Goal: Task Accomplishment & Management: Manage account settings

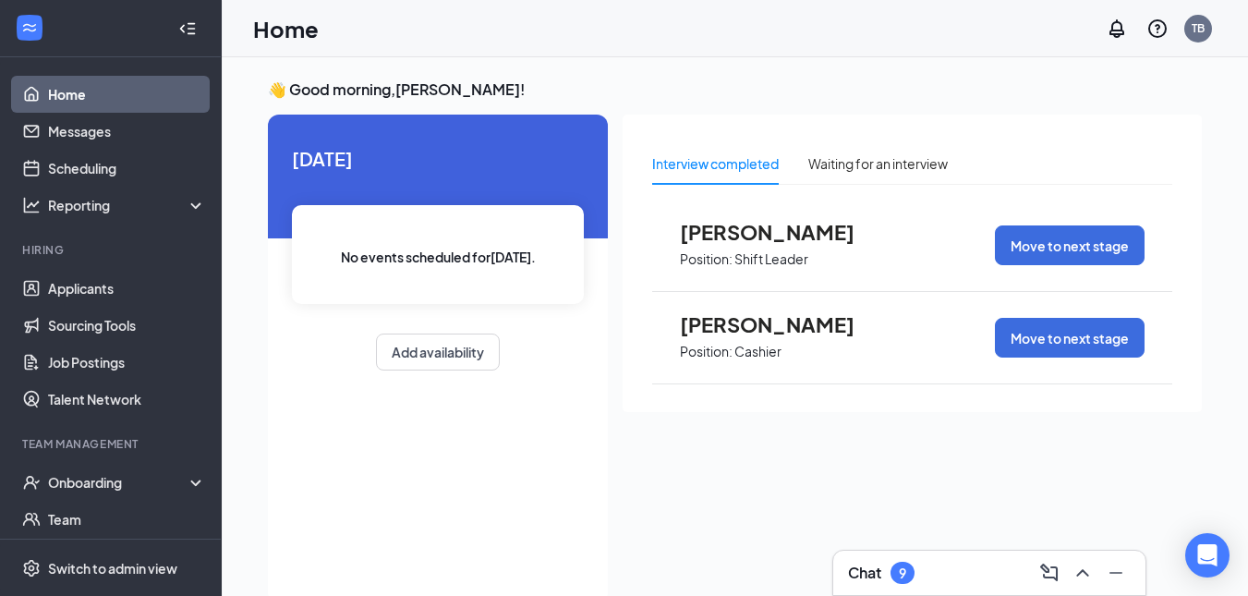
click at [858, 564] on h3 "Chat" at bounding box center [864, 573] width 33 height 20
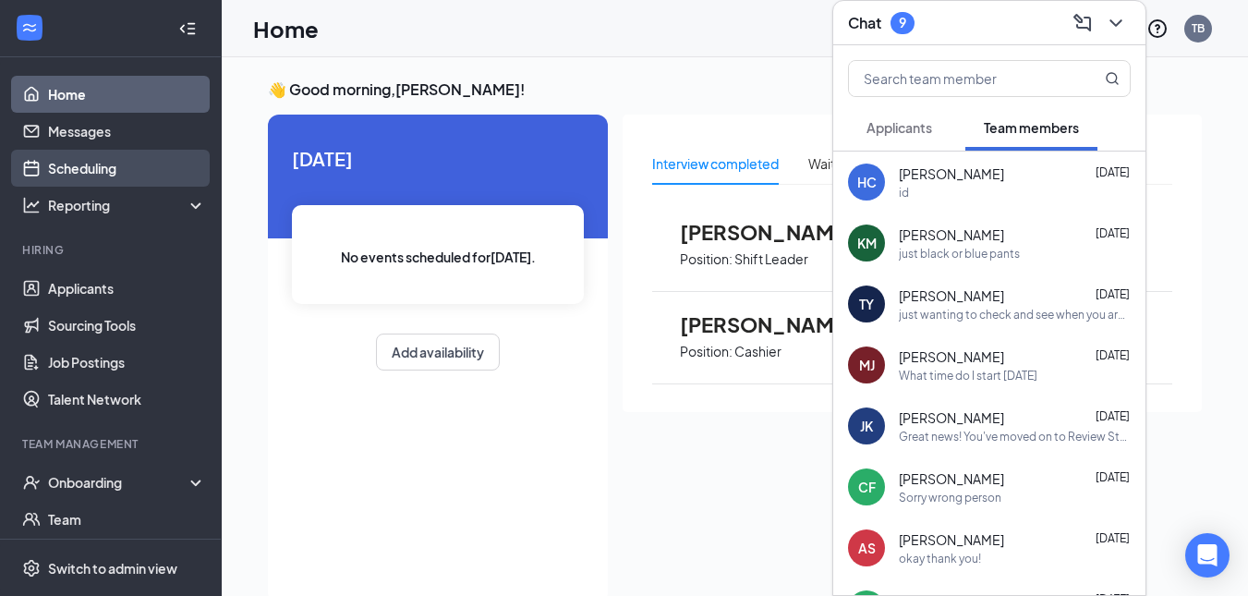
click at [99, 168] on link "Scheduling" at bounding box center [127, 168] width 158 height 37
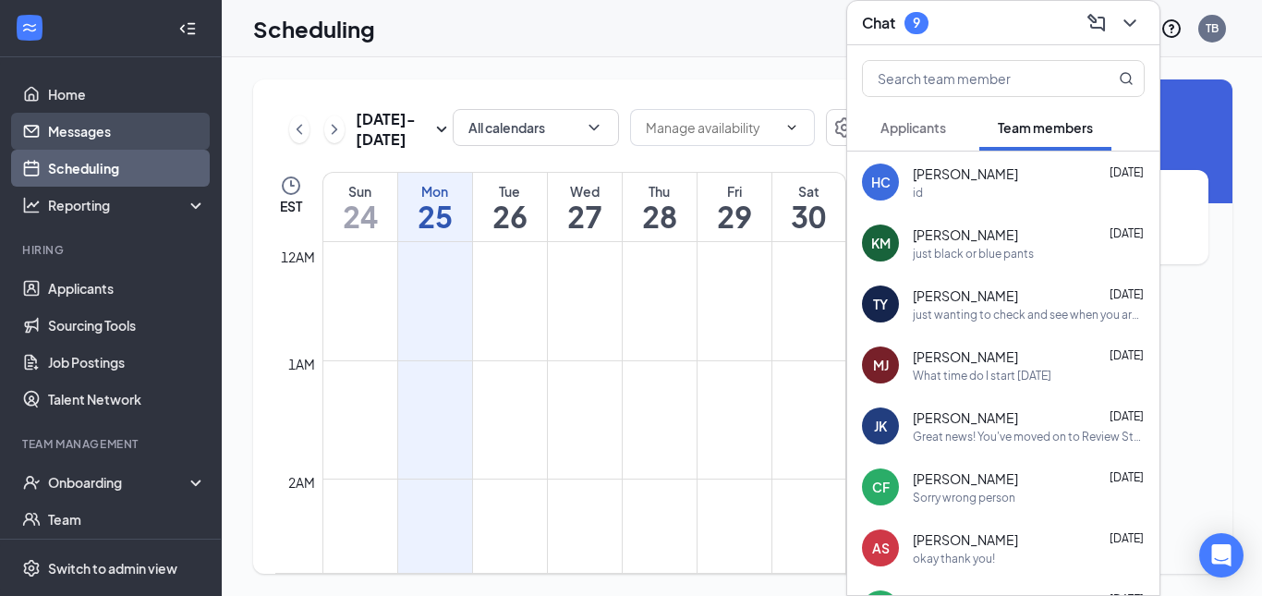
click at [128, 124] on link "Messages" at bounding box center [127, 131] width 158 height 37
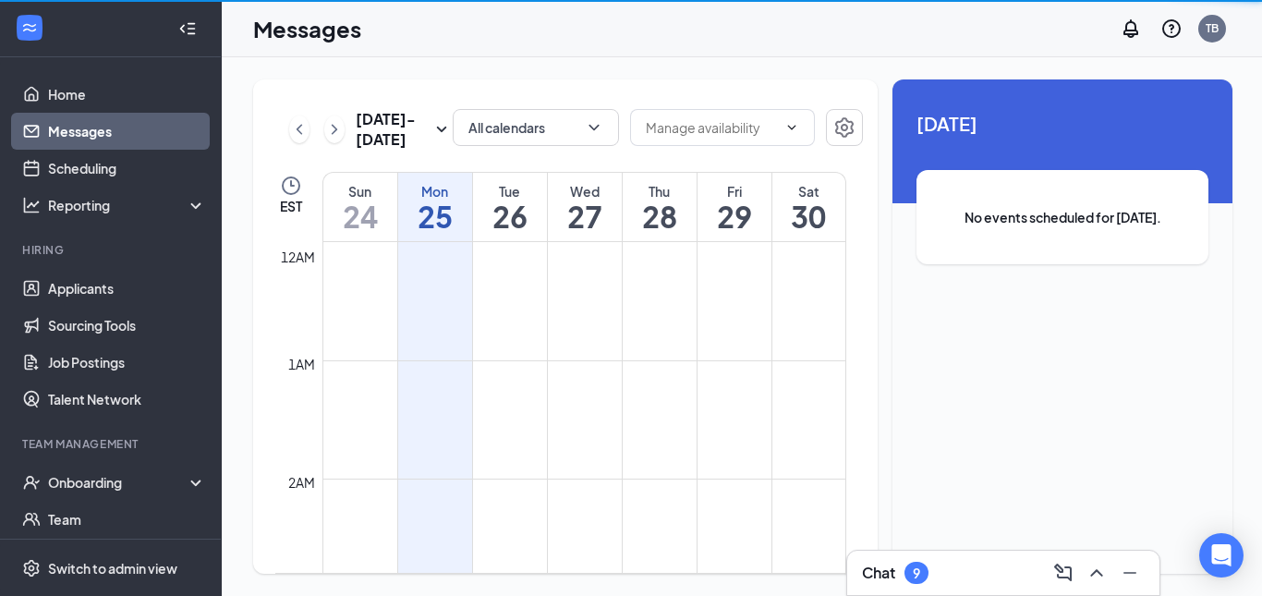
scroll to position [908, 0]
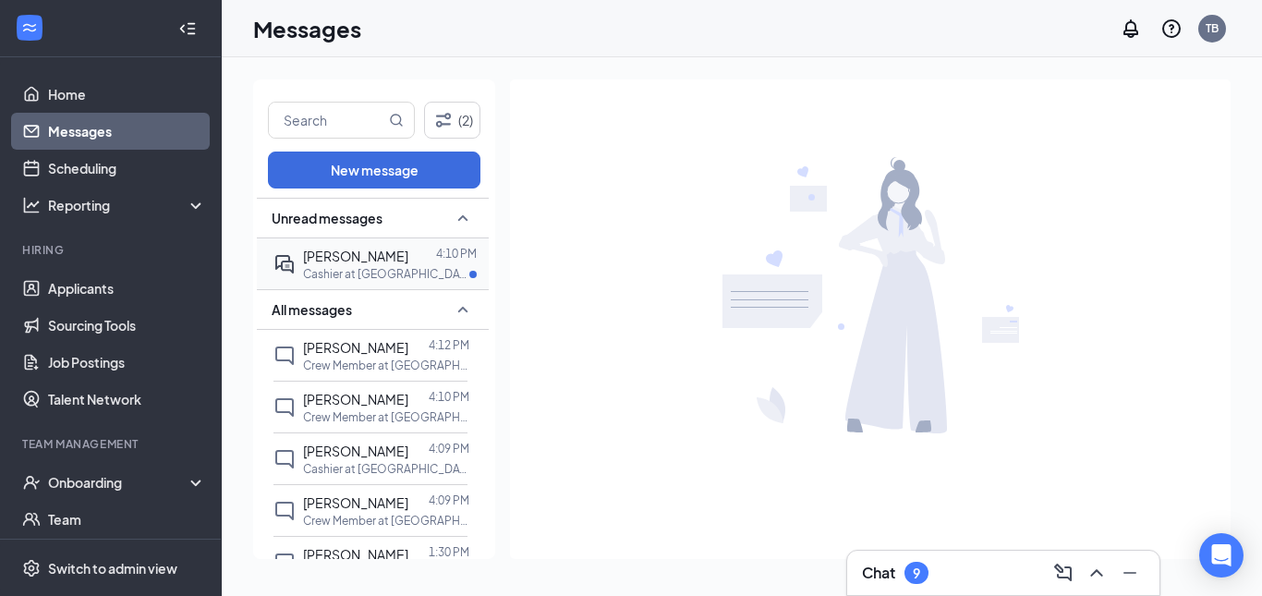
click at [408, 273] on p "Cashier at [GEOGRAPHIC_DATA]" at bounding box center [386, 274] width 166 height 16
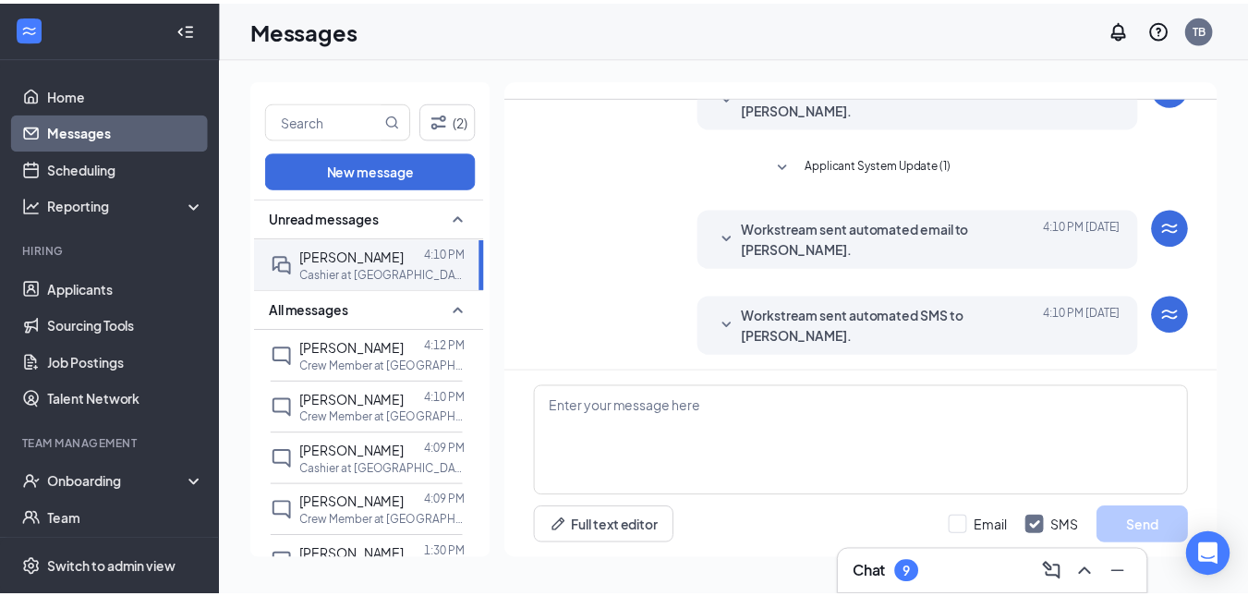
scroll to position [588, 0]
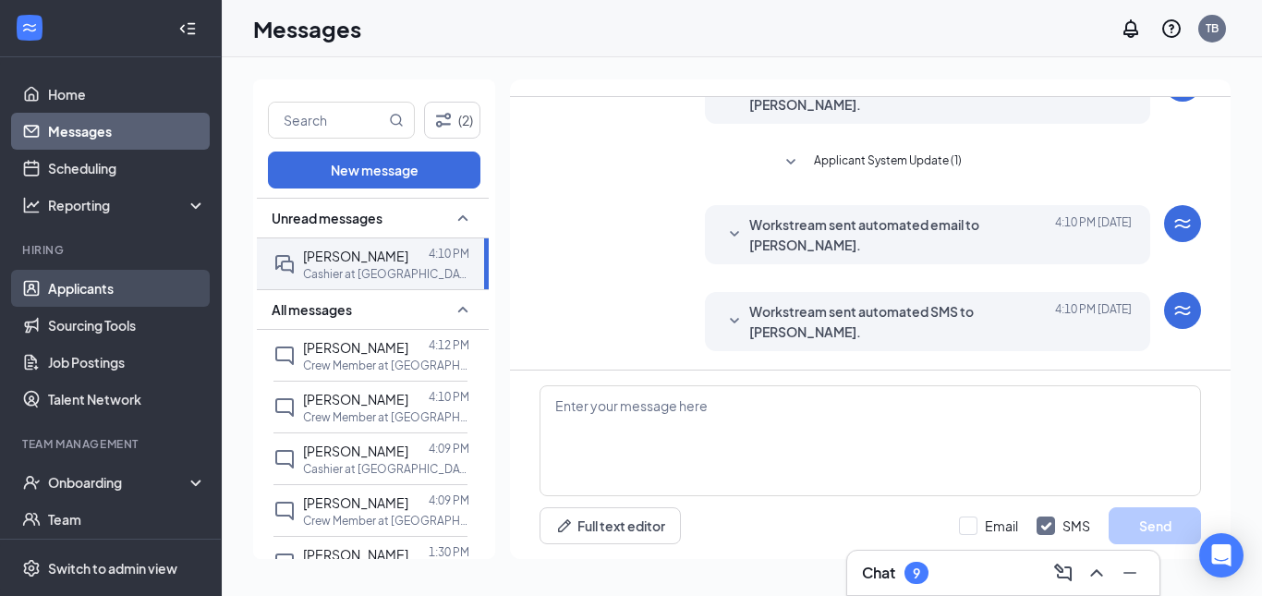
click at [111, 285] on link "Applicants" at bounding box center [127, 288] width 158 height 37
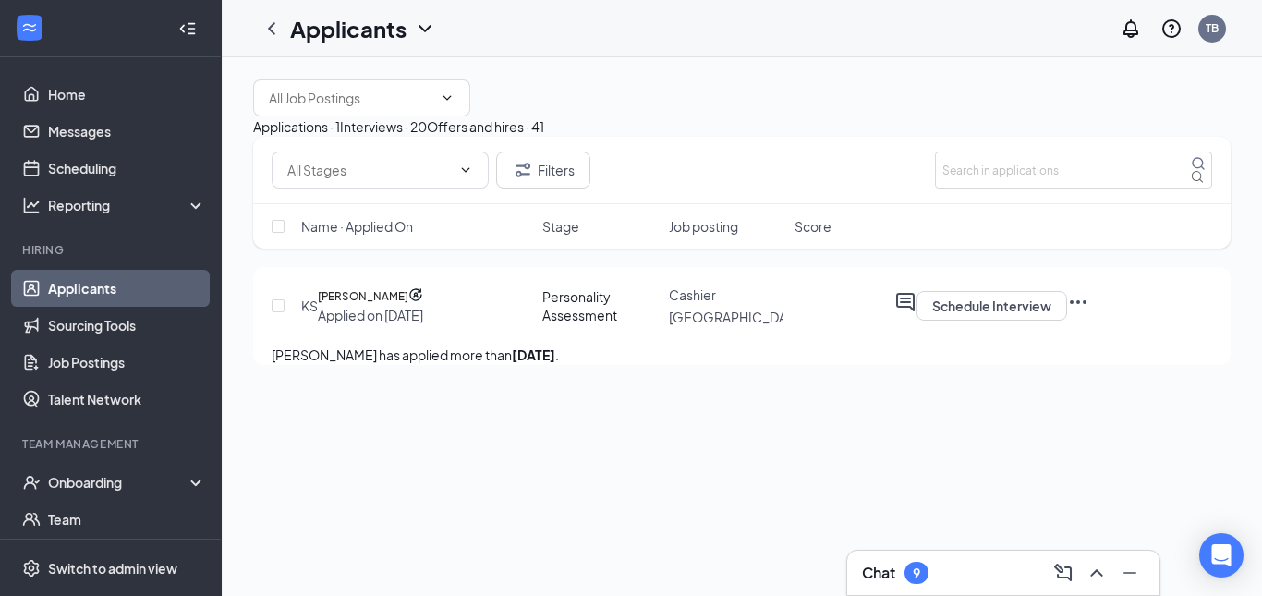
click at [427, 137] on button "Interviews · 20" at bounding box center [383, 126] width 87 height 20
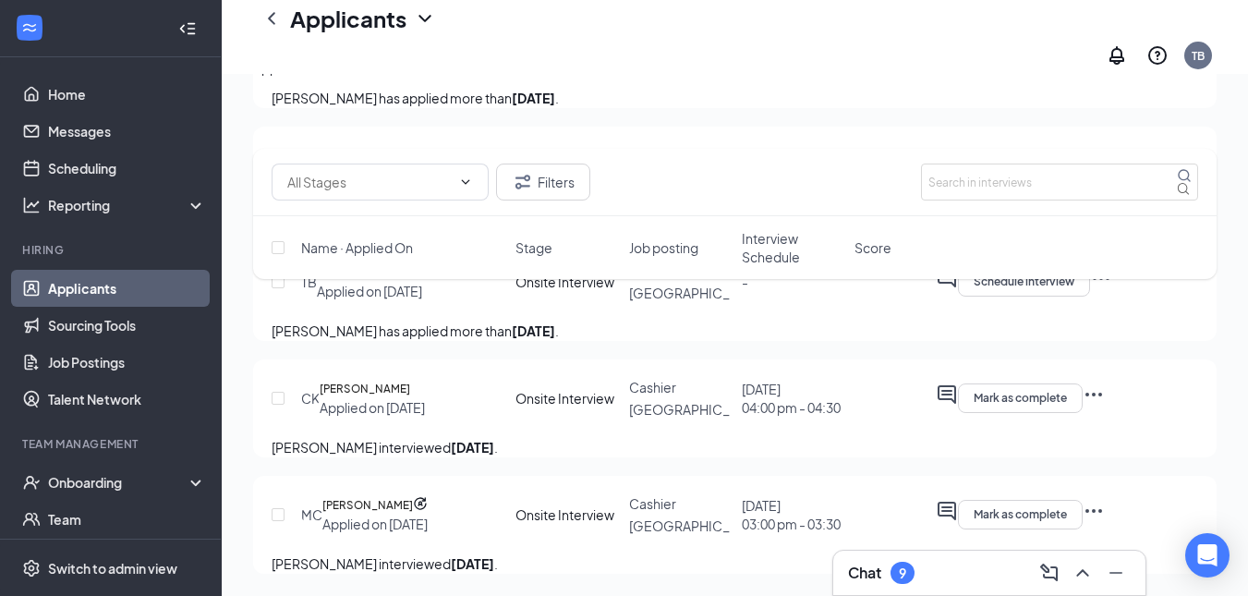
scroll to position [2629, 0]
